Goal: Task Accomplishment & Management: Complete application form

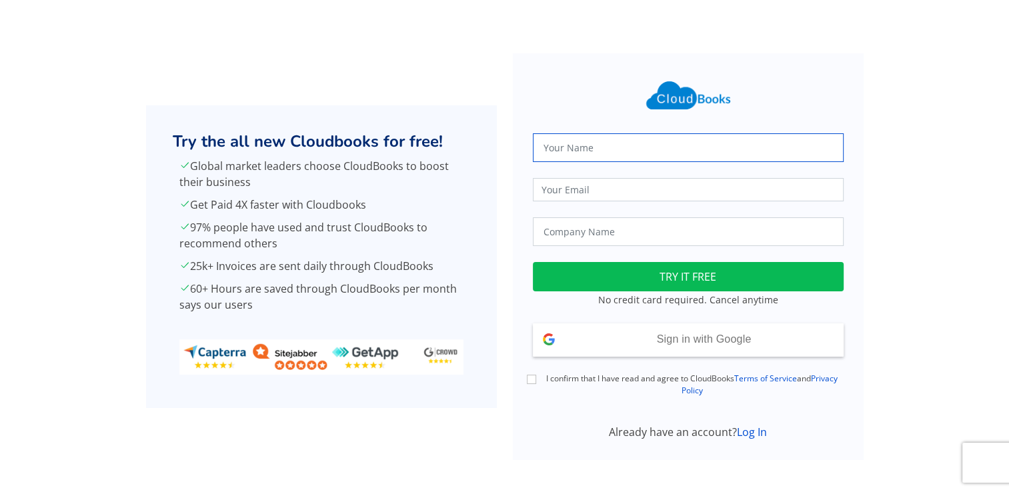
click at [575, 150] on input "text" at bounding box center [688, 147] width 311 height 29
click at [576, 148] on input "text" at bounding box center [688, 147] width 311 height 29
type input "E. G Papapetrou"
type input "[EMAIL_ADDRESS][DOMAIN_NAME]"
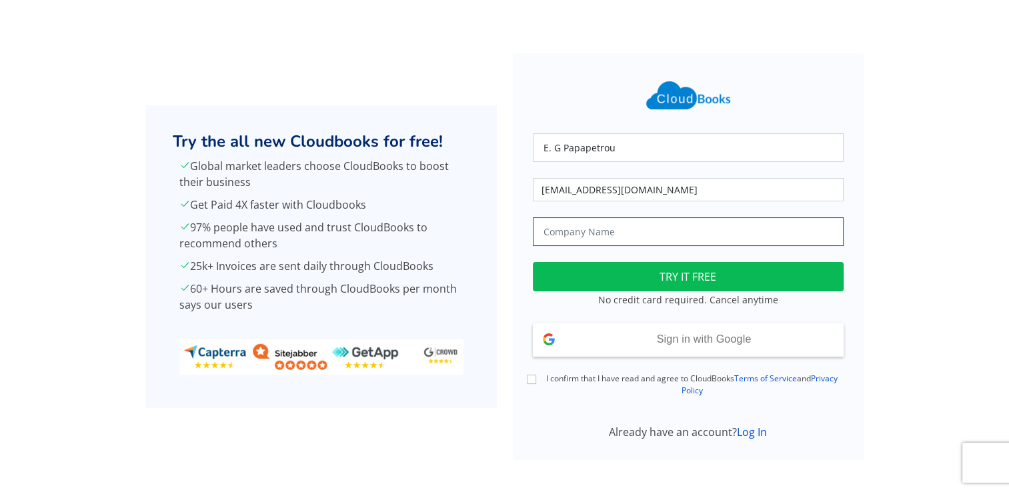
type input "[PERSON_NAME]"
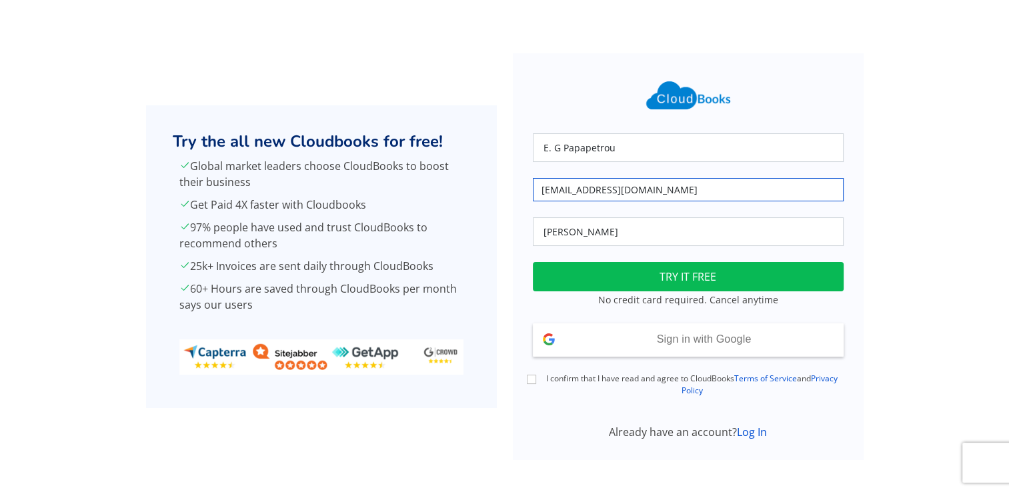
drag, startPoint x: 672, startPoint y: 189, endPoint x: 528, endPoint y: 179, distance: 144.4
click at [528, 179] on div "[EMAIL_ADDRESS][DOMAIN_NAME]" at bounding box center [688, 189] width 327 height 23
type input "[EMAIL_ADDRESS][DOMAIN_NAME]"
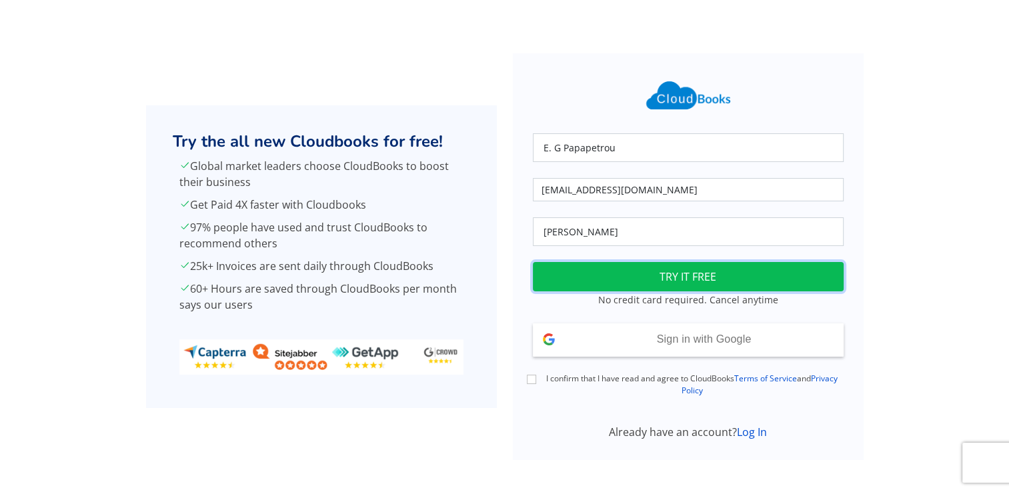
click at [644, 271] on button "TRY IT FREE" at bounding box center [688, 276] width 311 height 29
click at [531, 381] on input "I confirm that I have read and agree to CloudBooks Terms of Service and Privacy…" at bounding box center [531, 379] width 9 height 9
checkbox input "true"
click at [664, 272] on button "TRY IT FREE" at bounding box center [688, 276] width 311 height 29
